Goal: Find specific page/section: Find specific page/section

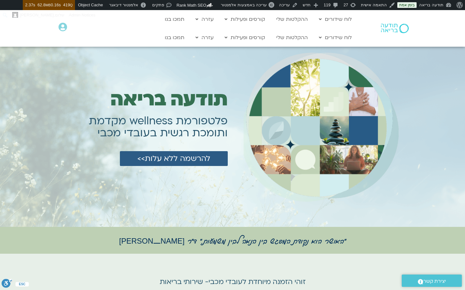
click at [218, 101] on h1 "תודעה בריאה" at bounding box center [168, 100] width 117 height 22
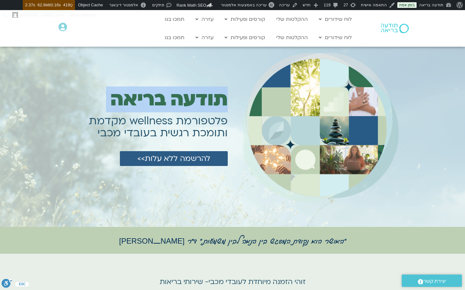
click at [218, 101] on h1 "תודעה בריאה" at bounding box center [168, 100] width 117 height 22
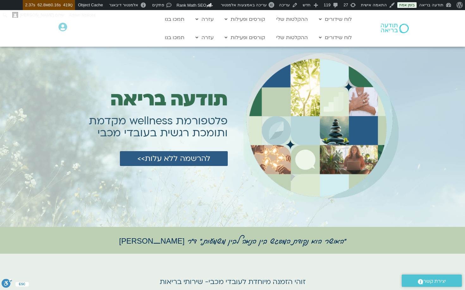
click at [234, 190] on div at bounding box center [320, 132] width 179 height 184
click at [204, 99] on h1 "תודעה בריאה" at bounding box center [168, 100] width 117 height 22
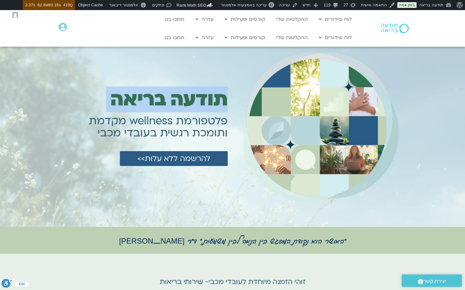
click at [204, 99] on h1 "תודעה בריאה" at bounding box center [168, 100] width 117 height 22
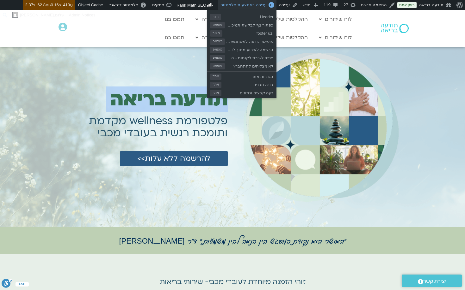
click at [256, 6] on span "עריכה באמצעות אלמנטור" at bounding box center [244, 5] width 46 height 5
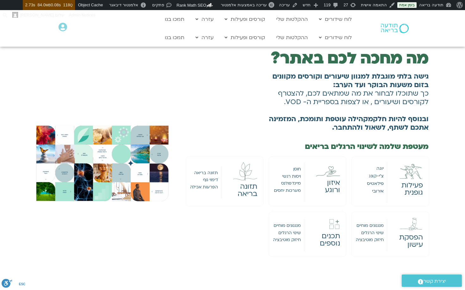
scroll to position [300, 0]
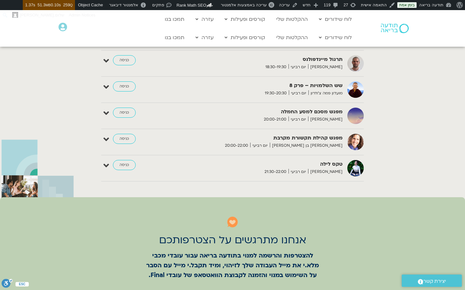
scroll to position [502, 0]
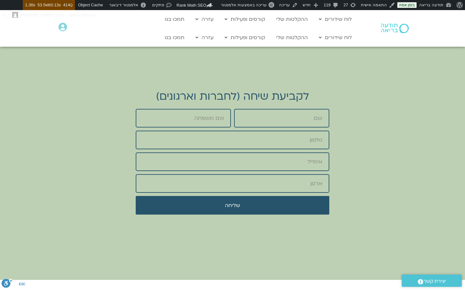
scroll to position [1935, 0]
